Goal: Information Seeking & Learning: Learn about a topic

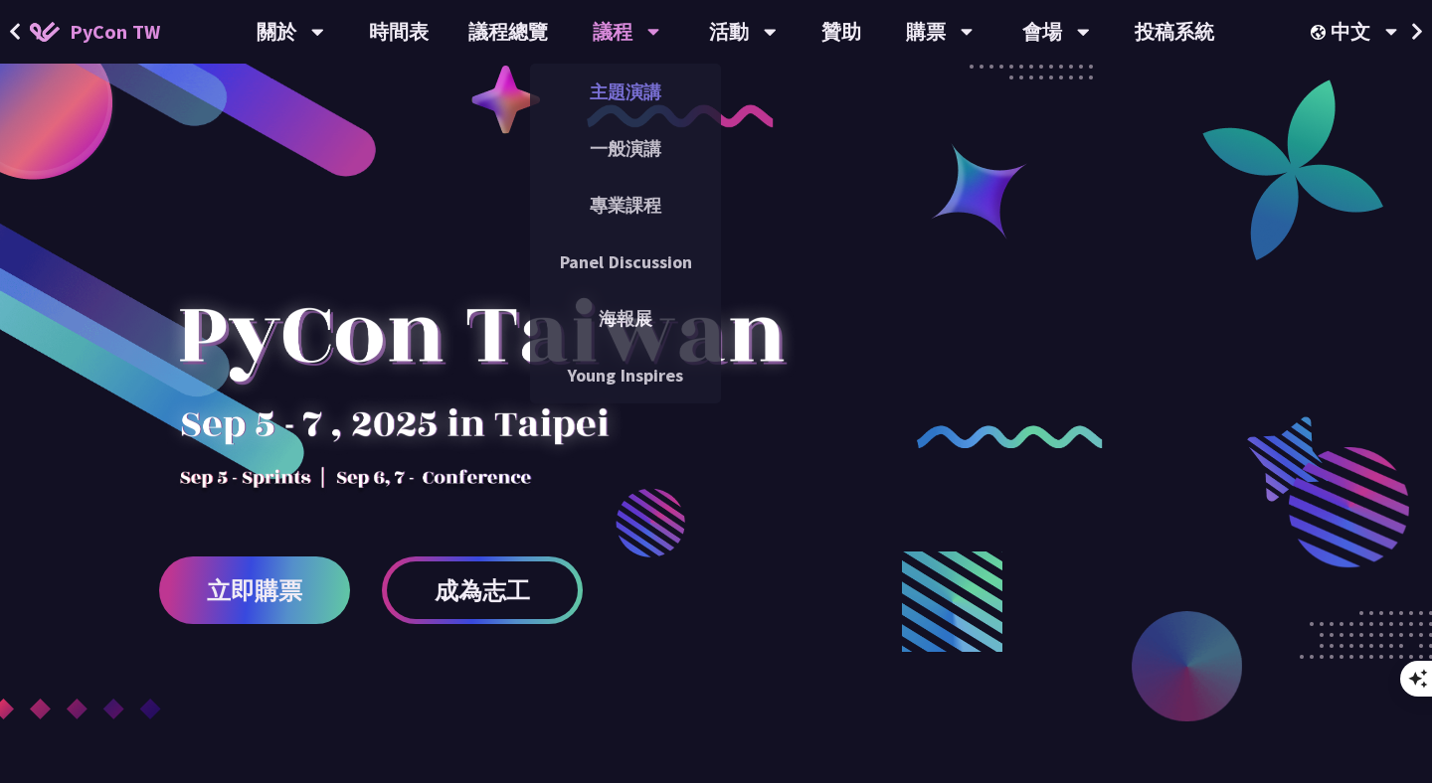
click at [629, 91] on link "主題演講" at bounding box center [625, 92] width 191 height 47
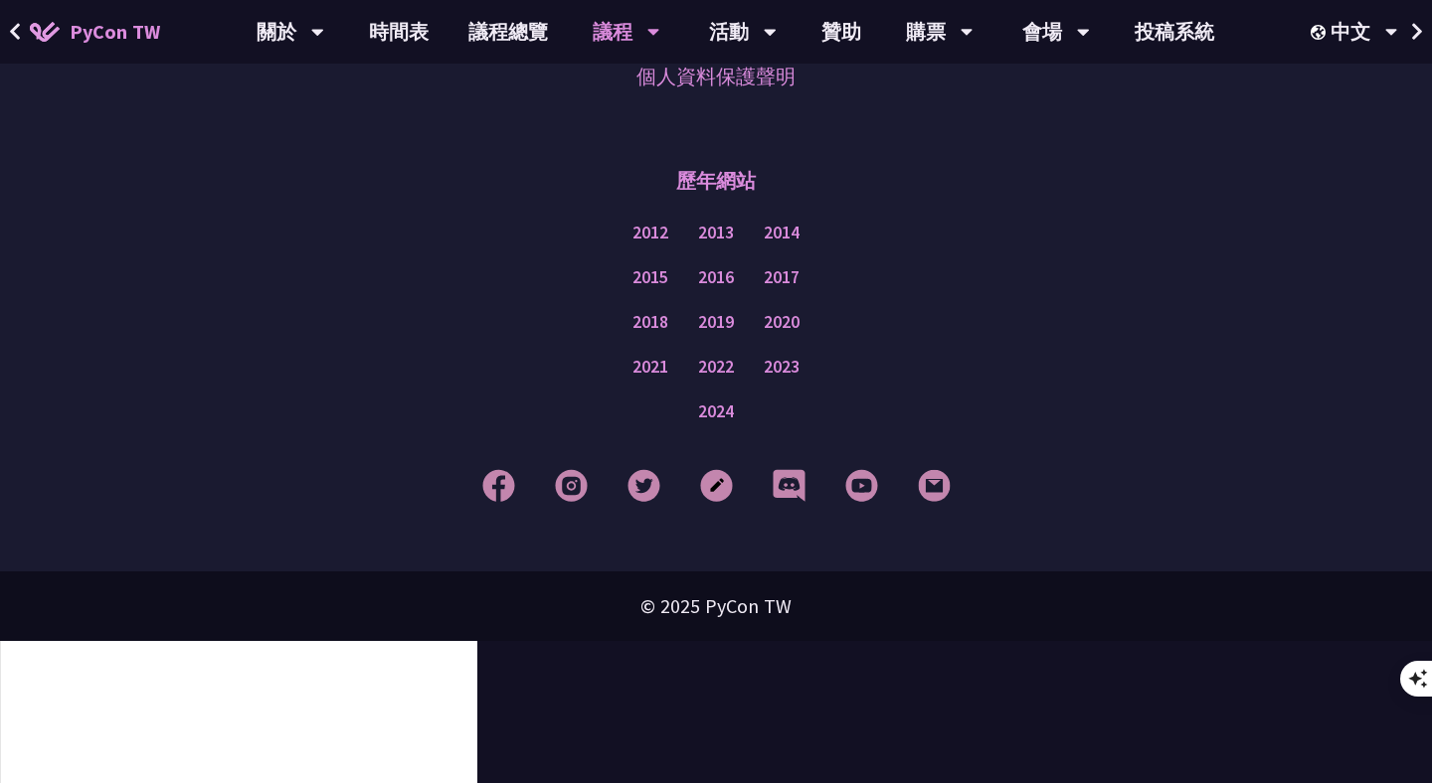
scroll to position [3604, 0]
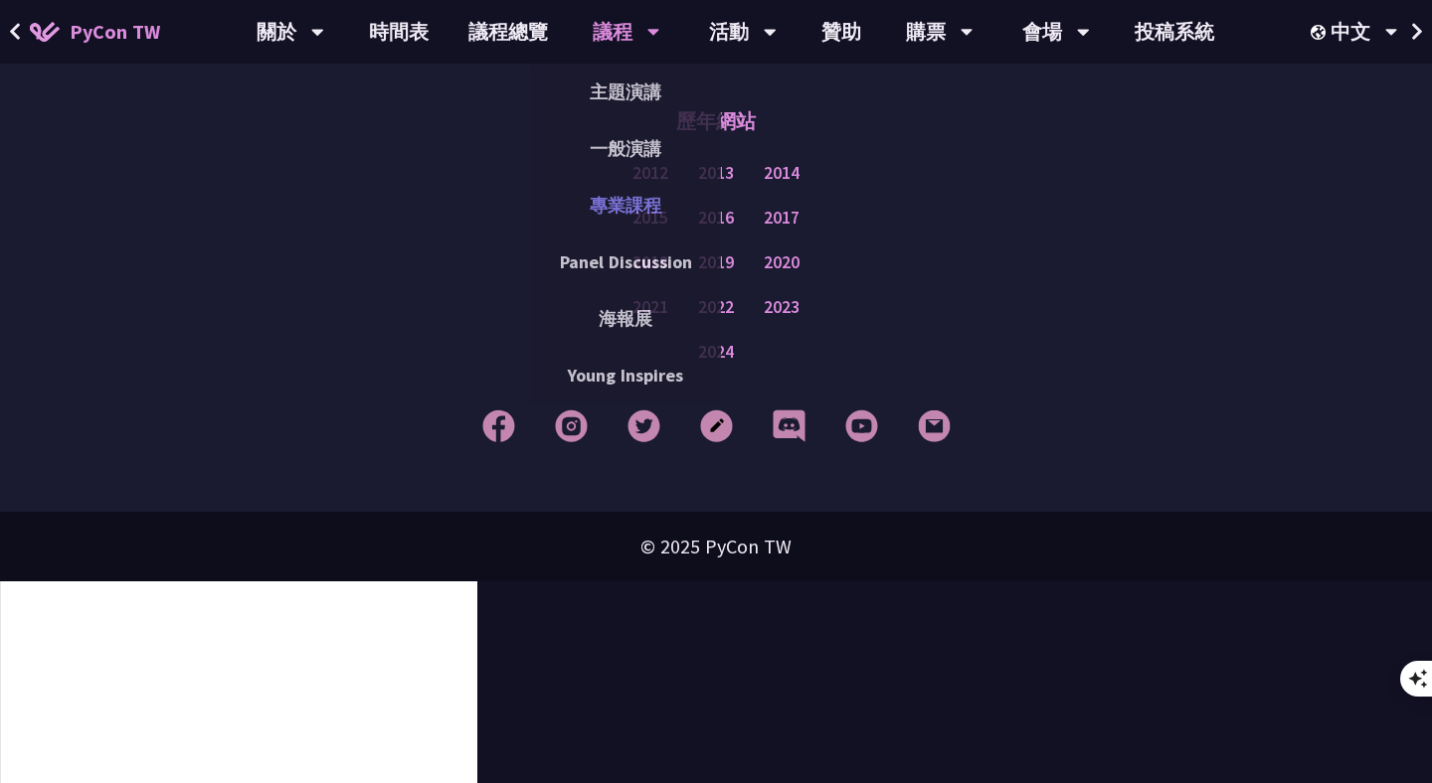
click at [626, 203] on link "專業課程" at bounding box center [625, 205] width 191 height 47
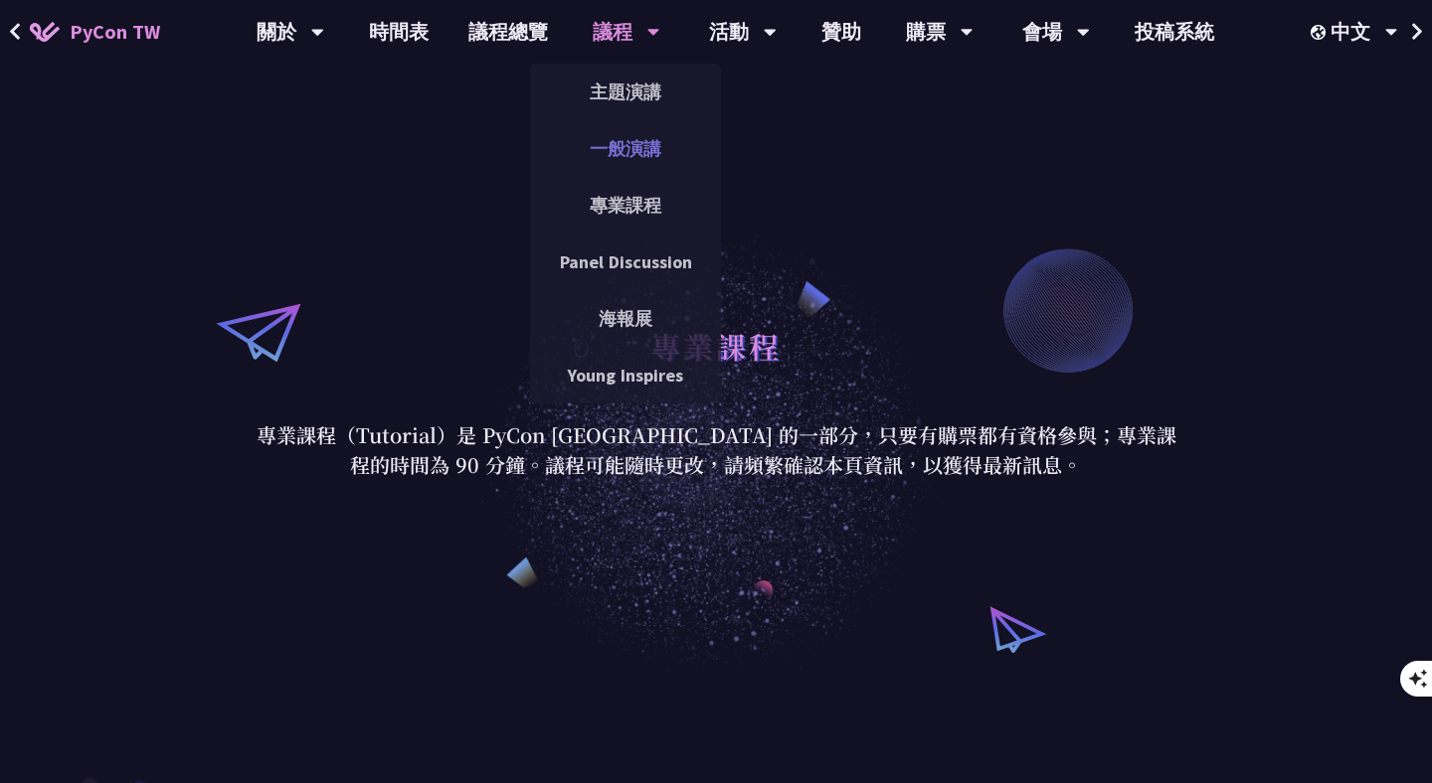
click at [624, 143] on link "一般演講" at bounding box center [625, 148] width 191 height 47
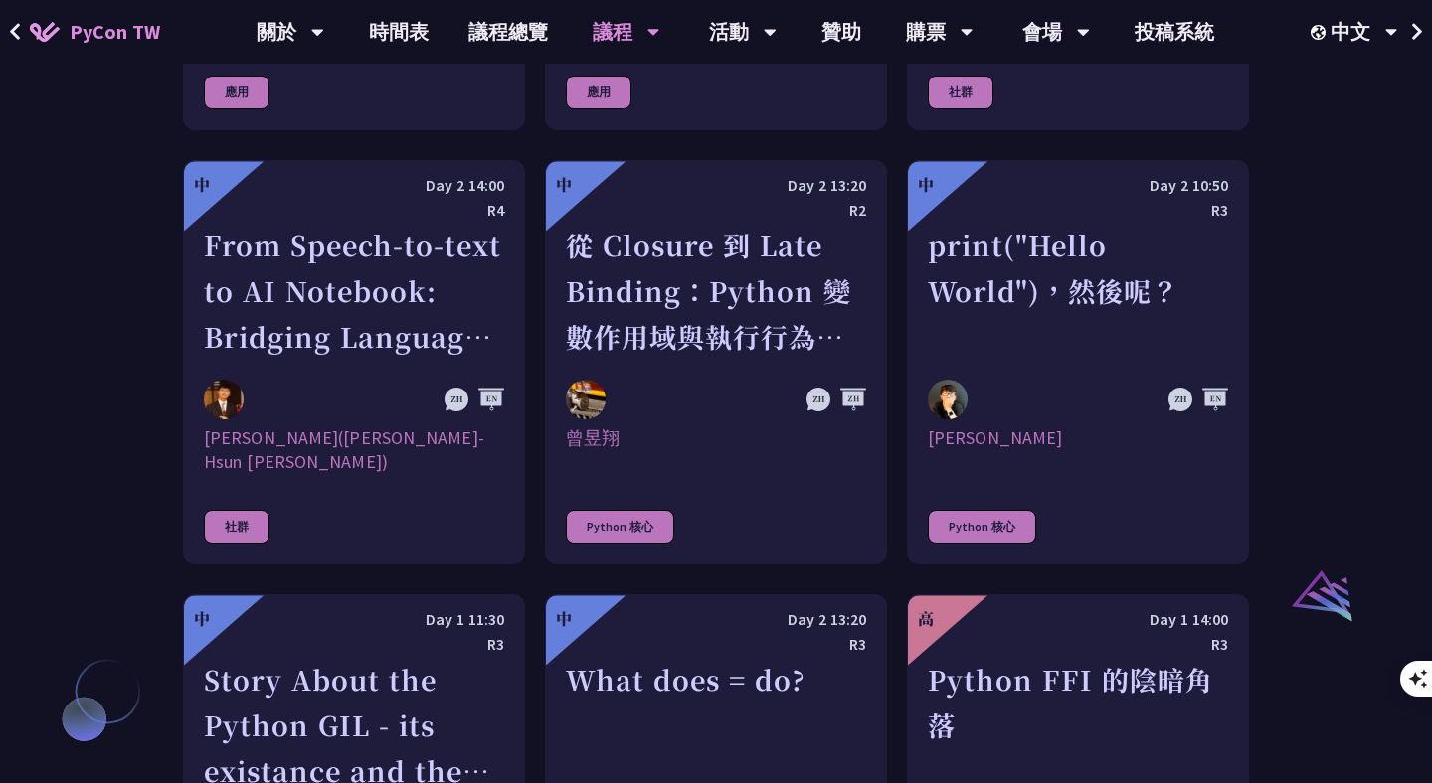
scroll to position [1957, 0]
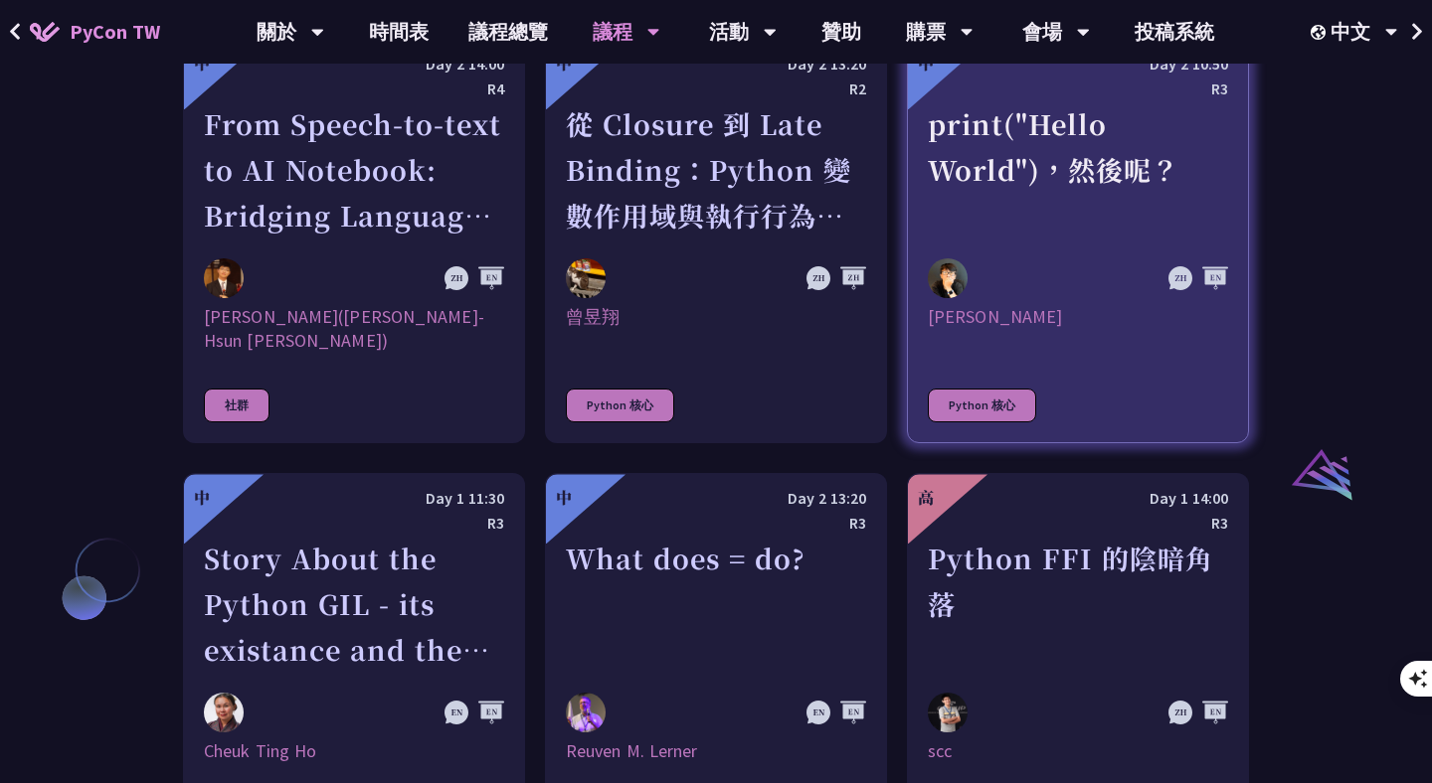
click at [1050, 160] on div "print("Hello World")，然後呢？" at bounding box center [1078, 169] width 300 height 137
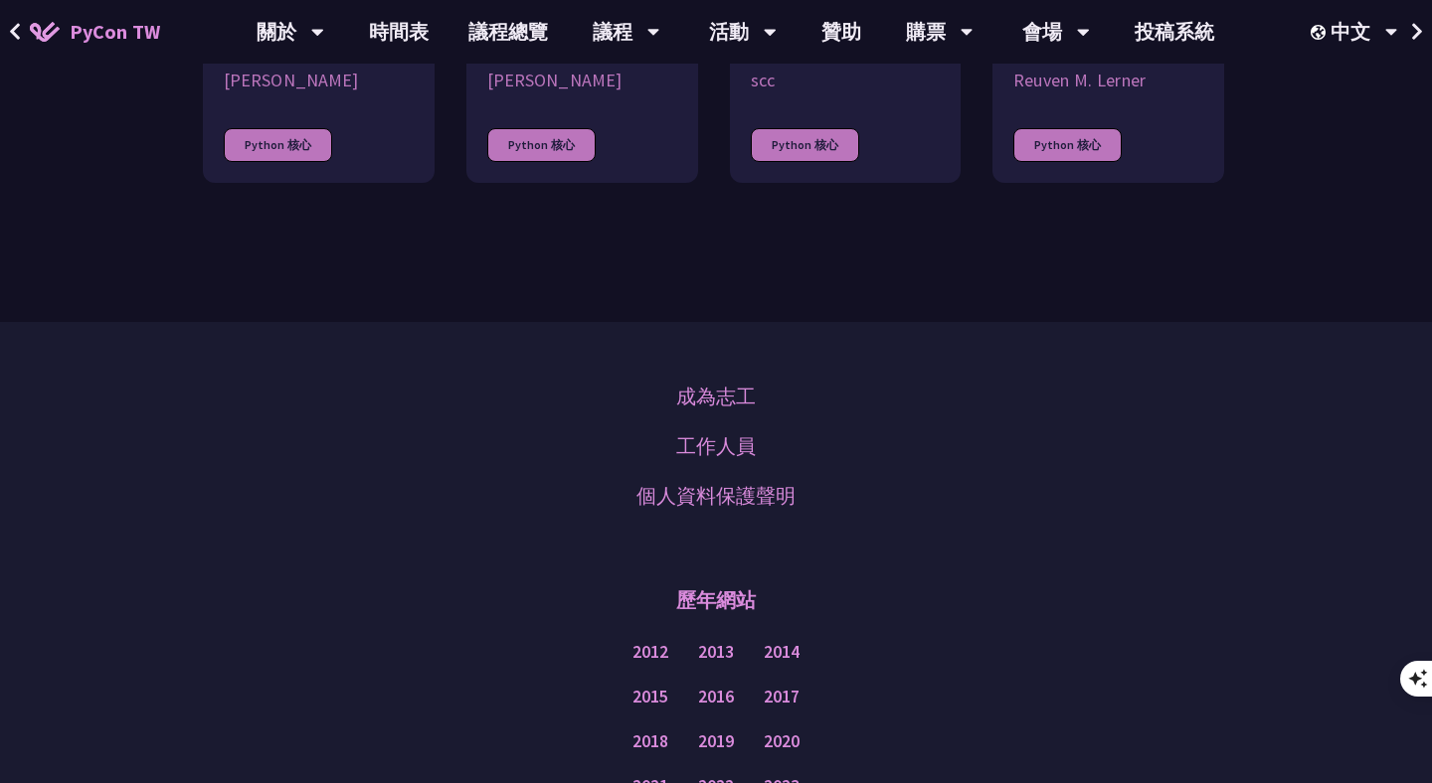
scroll to position [1685, 0]
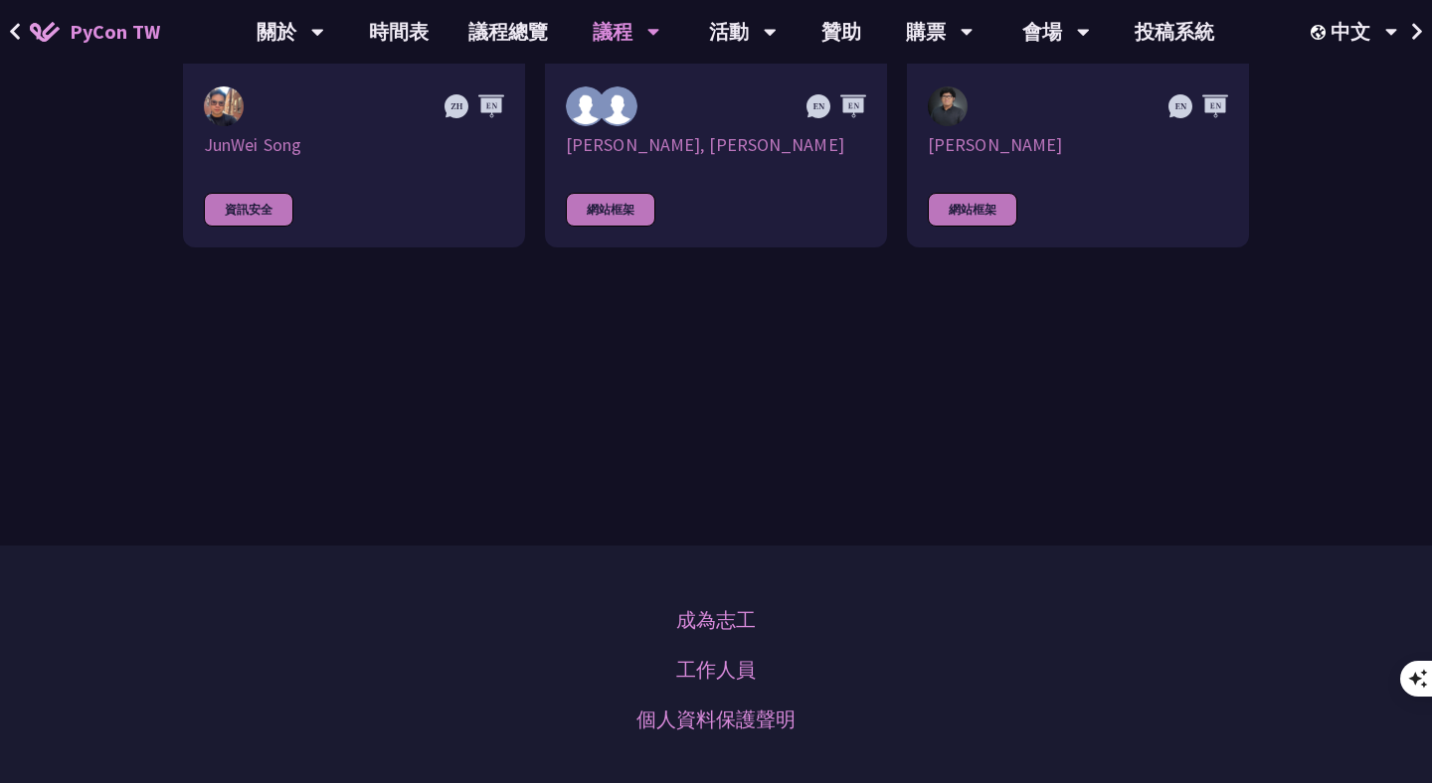
scroll to position [5850, 0]
